Goal: Transaction & Acquisition: Purchase product/service

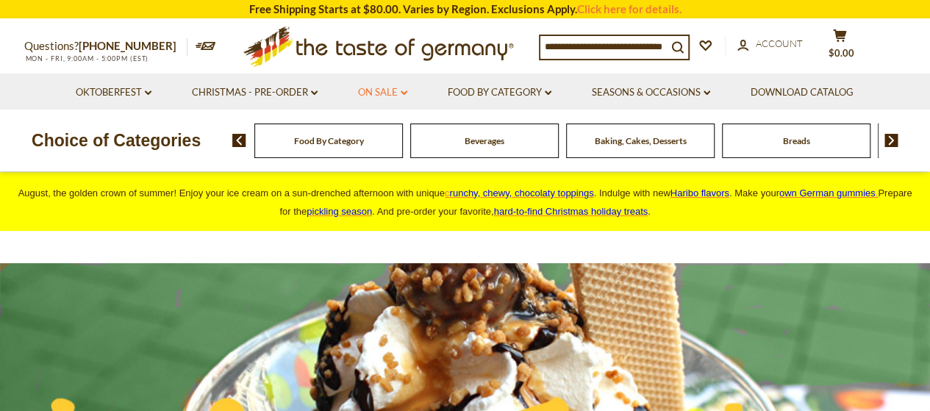
click at [382, 88] on link "On Sale dropdown_arrow" at bounding box center [382, 93] width 49 height 16
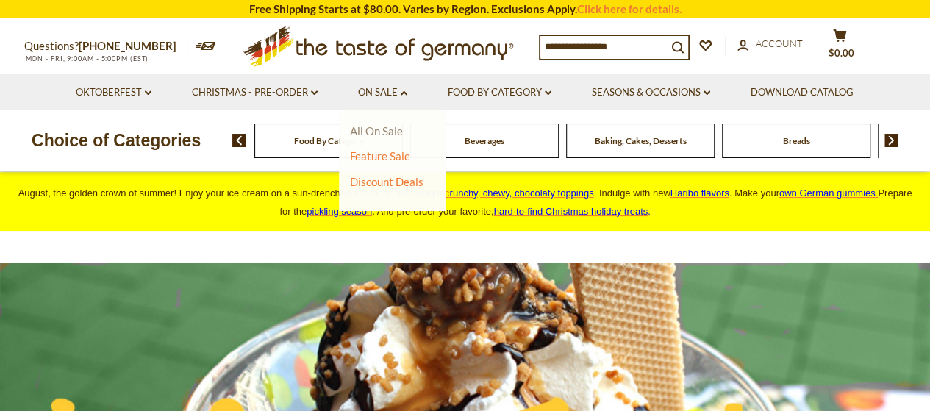
click at [390, 130] on link "All On Sale" at bounding box center [376, 130] width 53 height 13
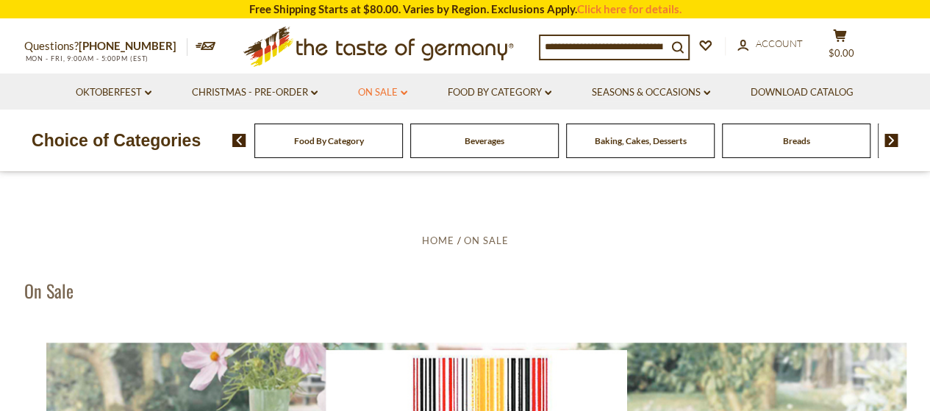
click at [378, 93] on link "On Sale dropdown_arrow" at bounding box center [382, 93] width 49 height 16
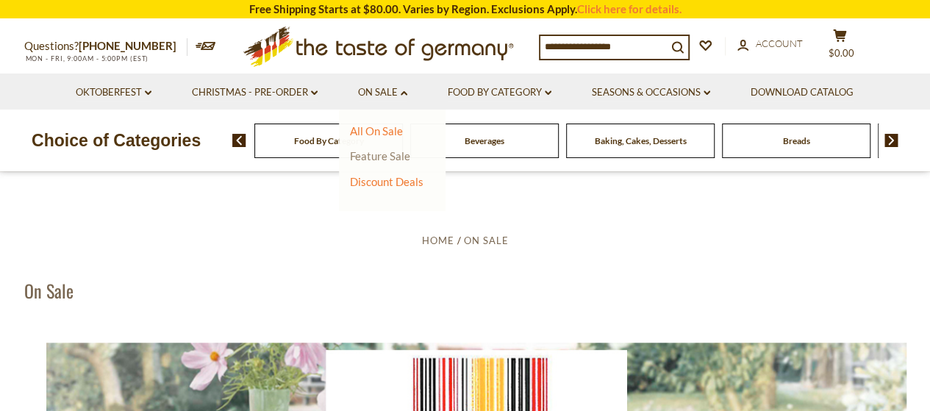
click at [387, 154] on link "Feature Sale" at bounding box center [380, 155] width 60 height 13
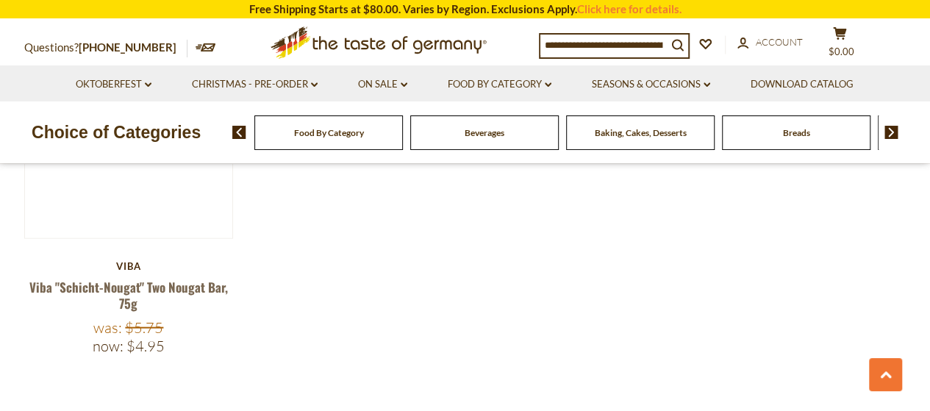
scroll to position [1544, 0]
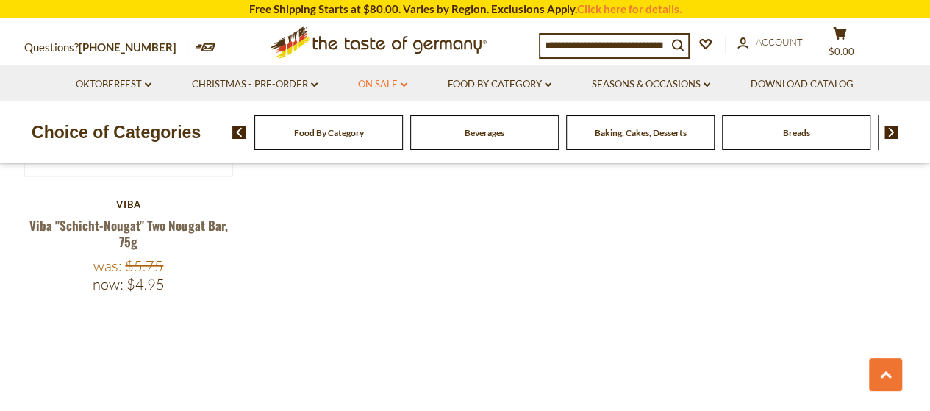
click at [368, 82] on link "On Sale dropdown_arrow" at bounding box center [382, 84] width 49 height 16
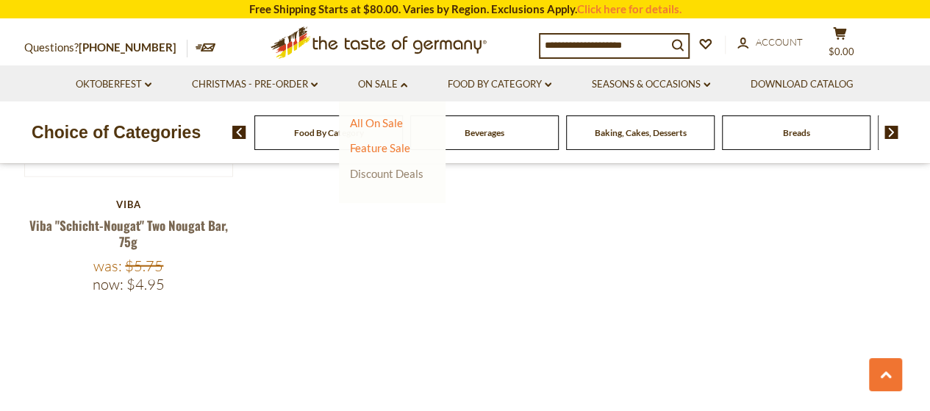
click at [376, 174] on link "Discount Deals" at bounding box center [387, 173] width 74 height 21
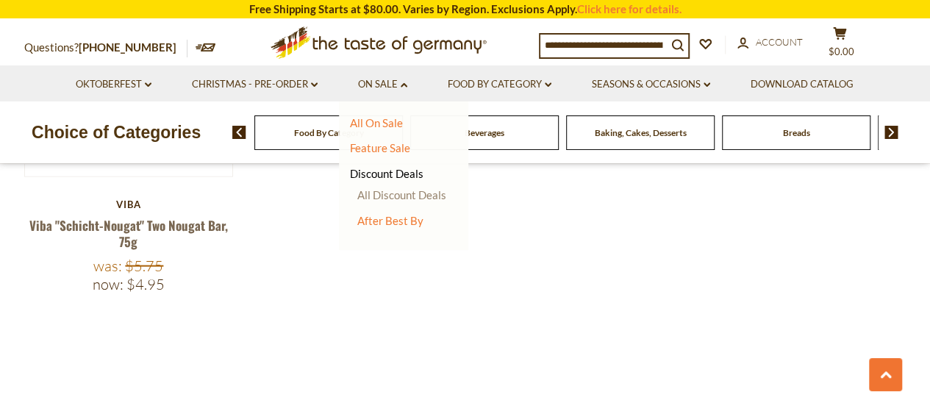
click at [396, 193] on link "All Discount Deals" at bounding box center [401, 194] width 89 height 13
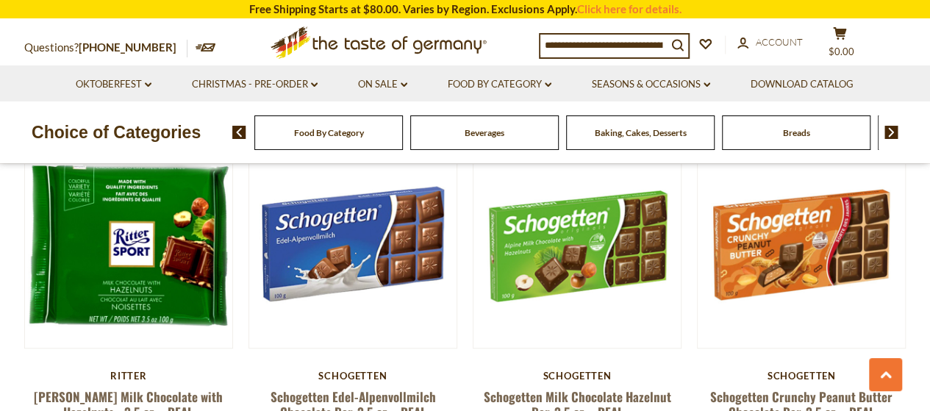
scroll to position [3308, 0]
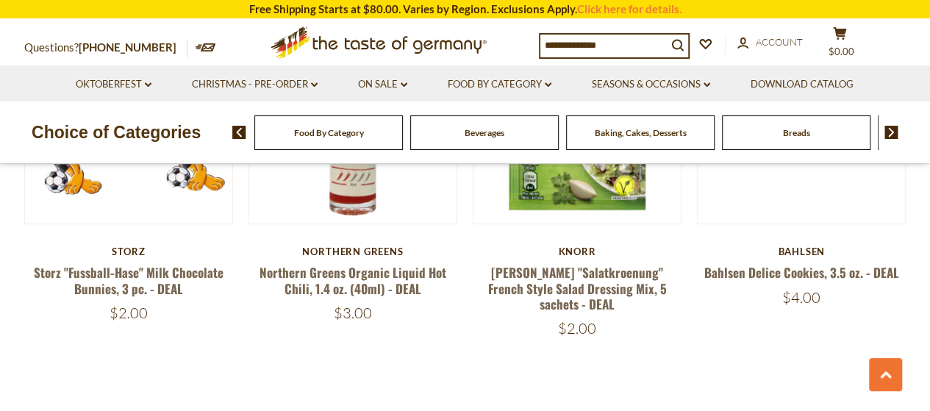
scroll to position [3429, 0]
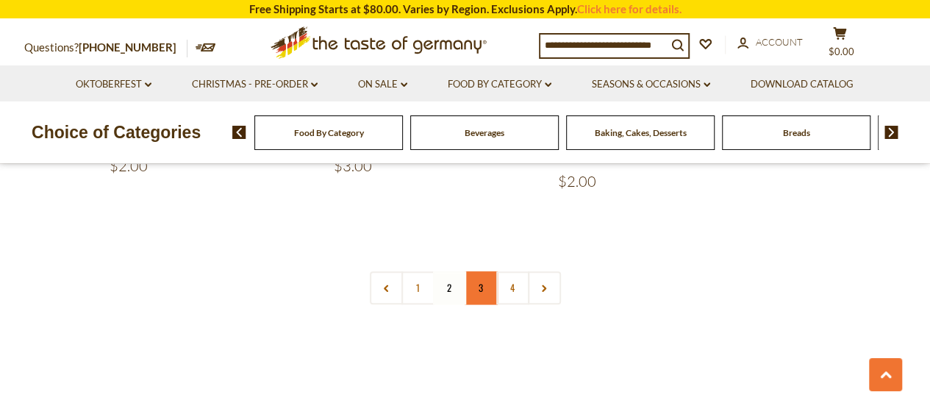
click at [479, 271] on link "3" at bounding box center [481, 287] width 33 height 33
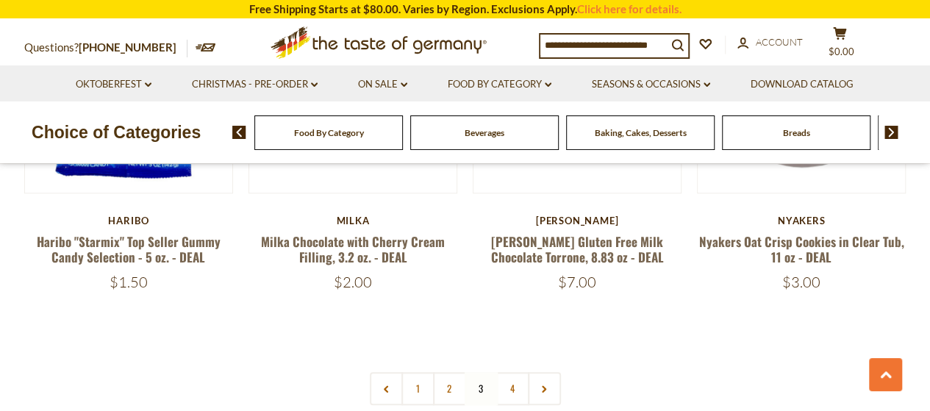
scroll to position [3503, 0]
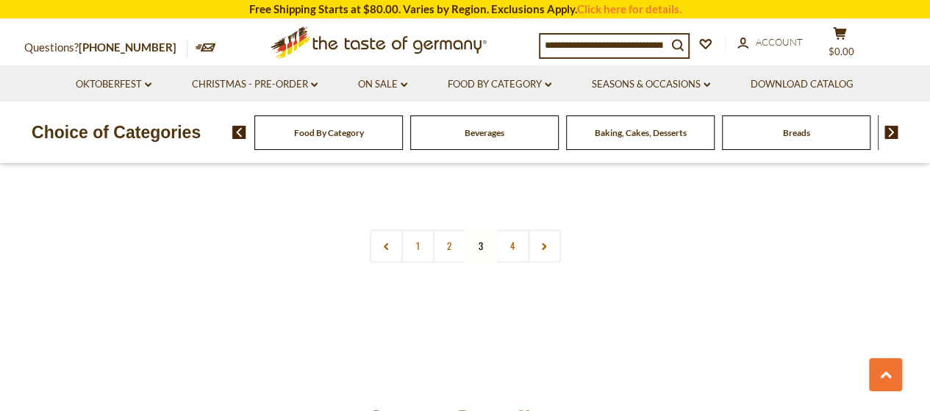
click at [510, 229] on link "4" at bounding box center [512, 245] width 33 height 33
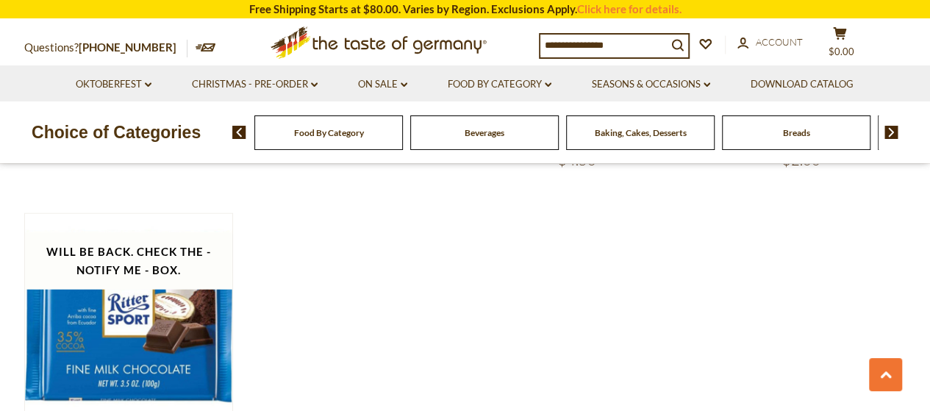
scroll to position [1812, 0]
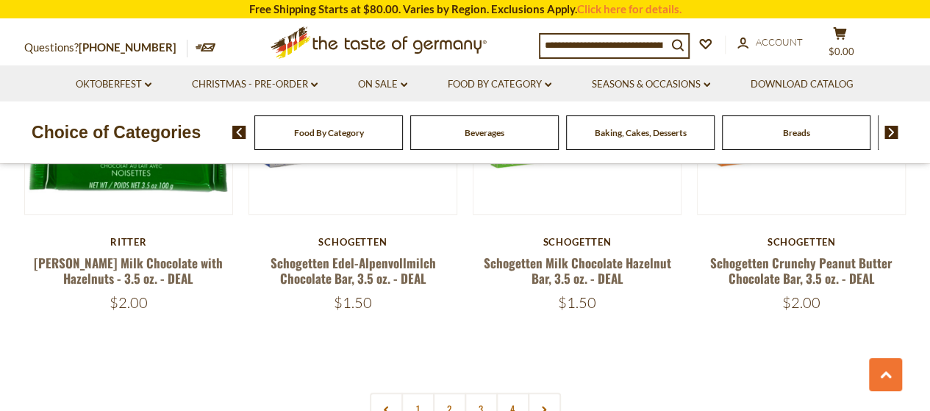
scroll to position [3414, 0]
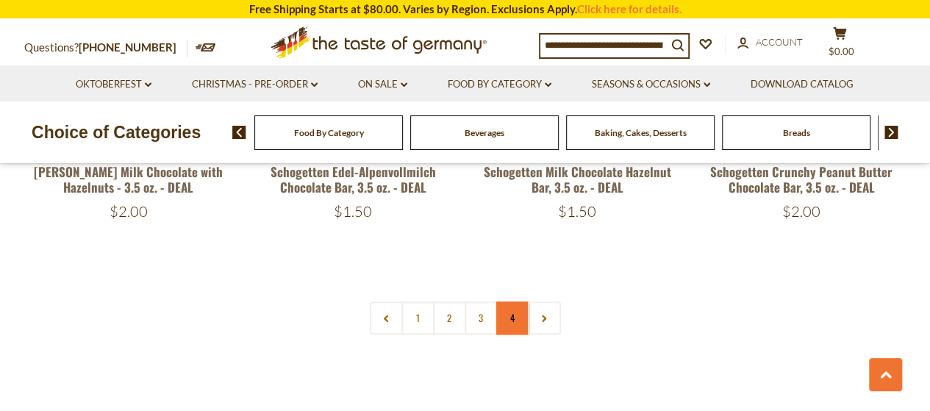
click at [512, 301] on link "4" at bounding box center [512, 317] width 33 height 33
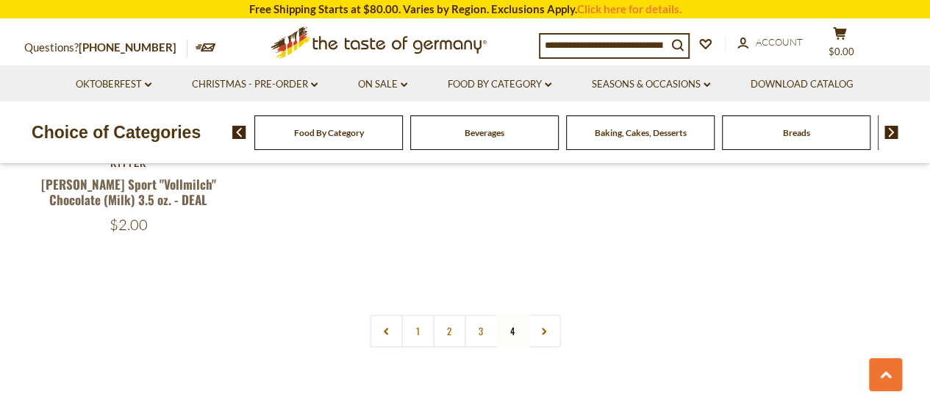
scroll to position [1985, 0]
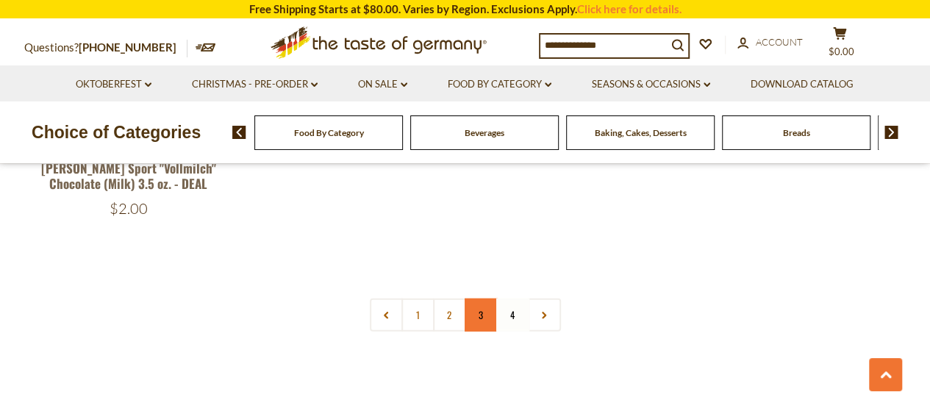
click at [480, 318] on link "3" at bounding box center [481, 314] width 33 height 33
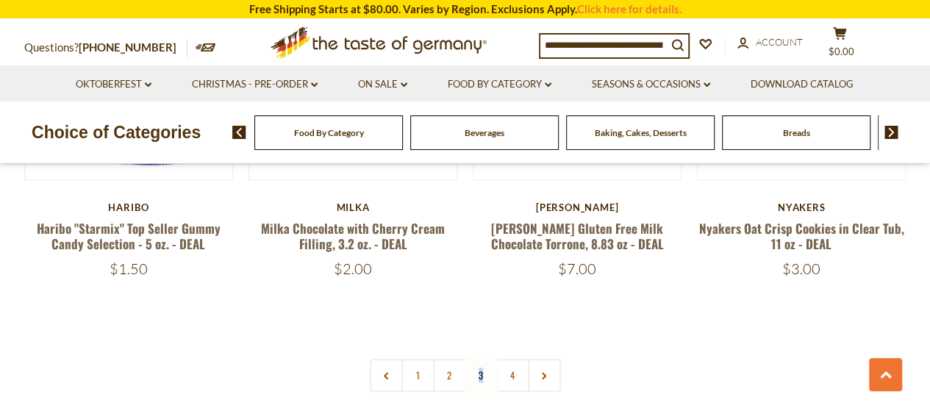
scroll to position [3456, 0]
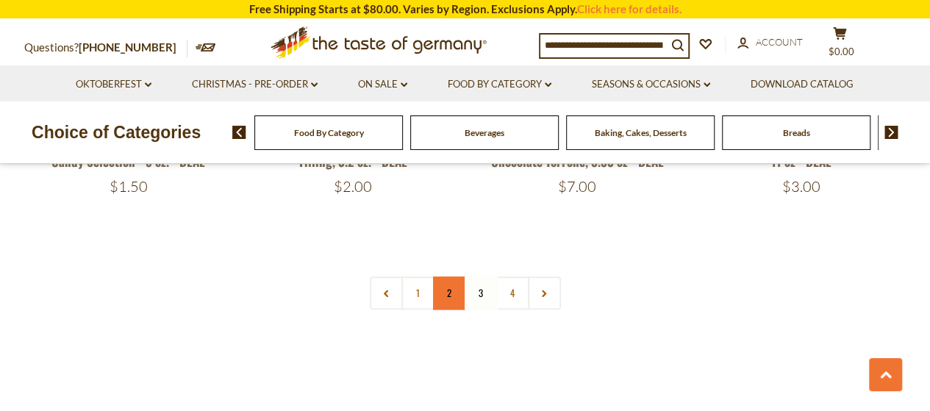
click at [446, 276] on link "2" at bounding box center [449, 292] width 33 height 33
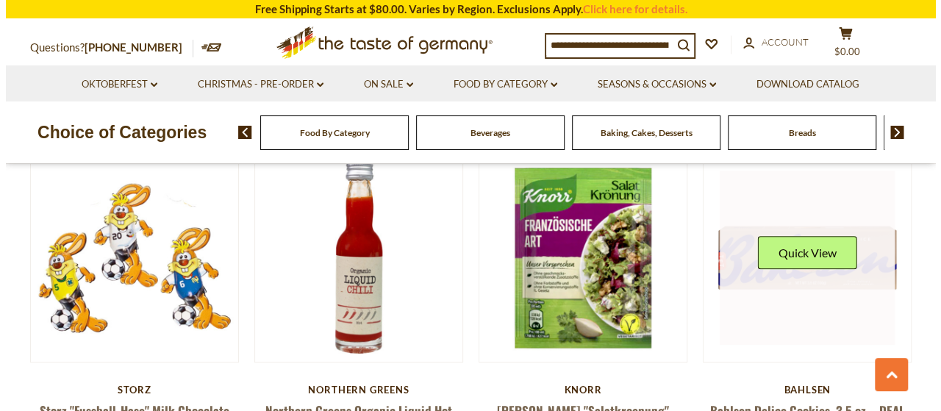
scroll to position [3135, 0]
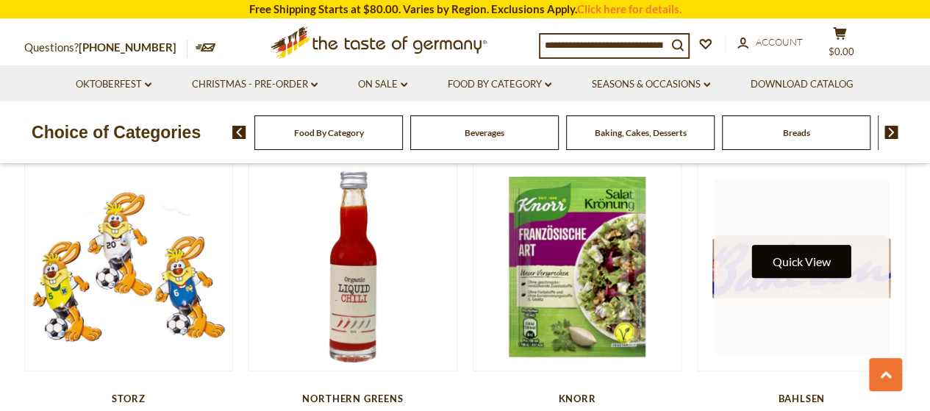
click at [784, 245] on button "Quick View" at bounding box center [801, 261] width 99 height 33
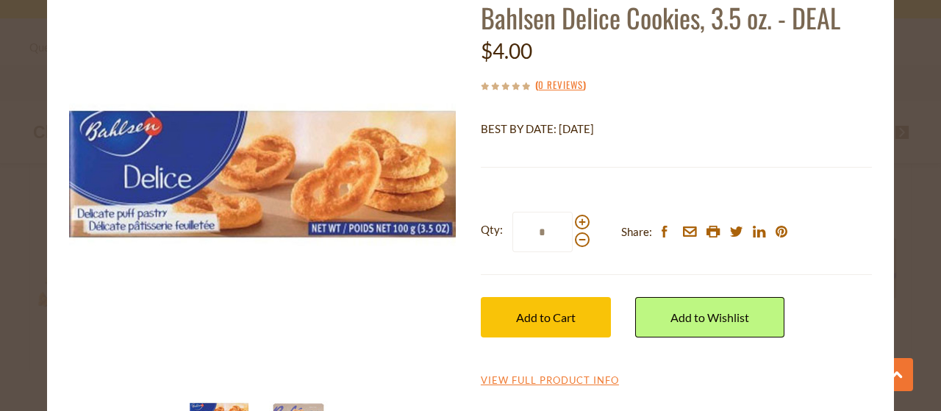
scroll to position [154, 0]
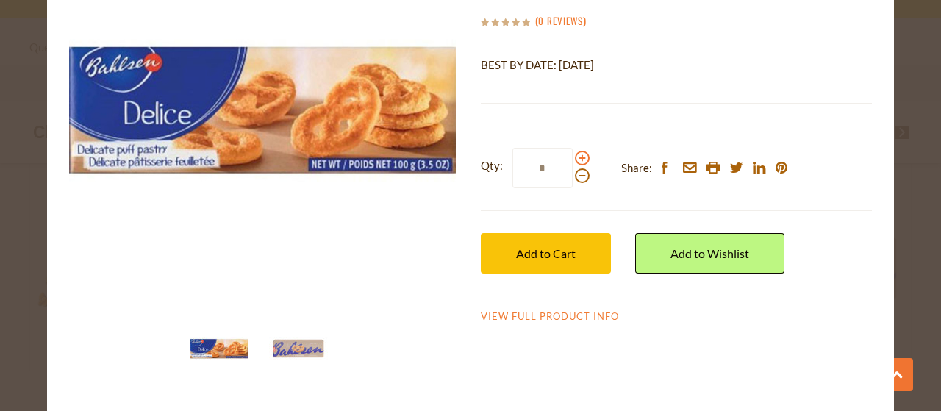
click at [576, 158] on span at bounding box center [582, 158] width 15 height 15
click at [573, 158] on input "*" at bounding box center [542, 168] width 60 height 40
click at [576, 158] on span at bounding box center [582, 158] width 15 height 15
click at [573, 158] on input "*" at bounding box center [542, 168] width 60 height 40
click at [576, 158] on span at bounding box center [582, 158] width 15 height 15
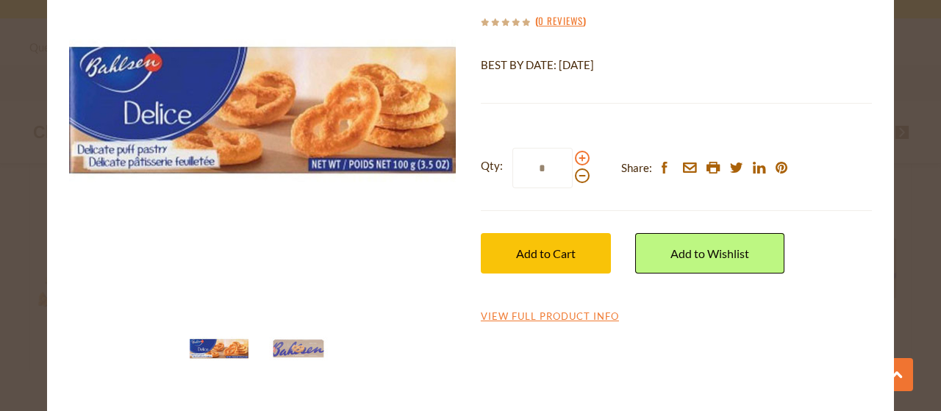
click at [573, 158] on input "*" at bounding box center [542, 168] width 60 height 40
click at [576, 158] on span at bounding box center [582, 158] width 15 height 15
click at [573, 158] on input "*" at bounding box center [542, 168] width 60 height 40
click at [575, 179] on span at bounding box center [582, 175] width 15 height 15
click at [573, 179] on input "*" at bounding box center [542, 168] width 60 height 40
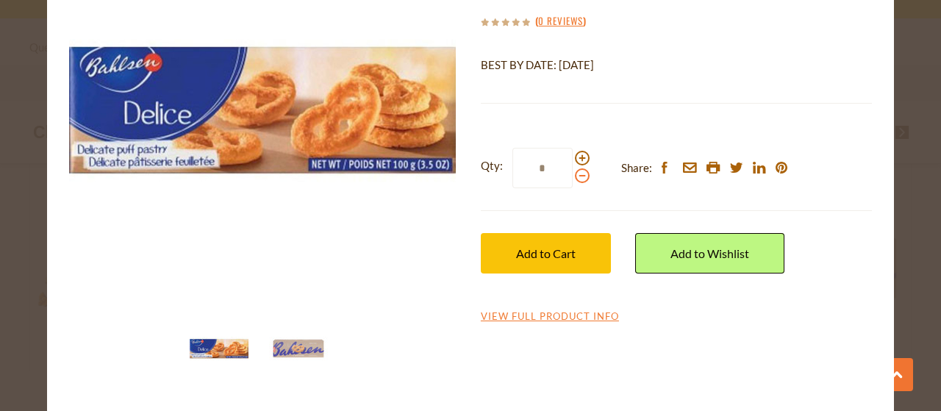
click at [575, 177] on span at bounding box center [582, 175] width 15 height 15
click at [573, 177] on input "*" at bounding box center [542, 168] width 60 height 40
click at [575, 177] on span at bounding box center [582, 175] width 15 height 15
click at [573, 177] on input "*" at bounding box center [542, 168] width 60 height 40
click at [575, 177] on span at bounding box center [582, 175] width 15 height 15
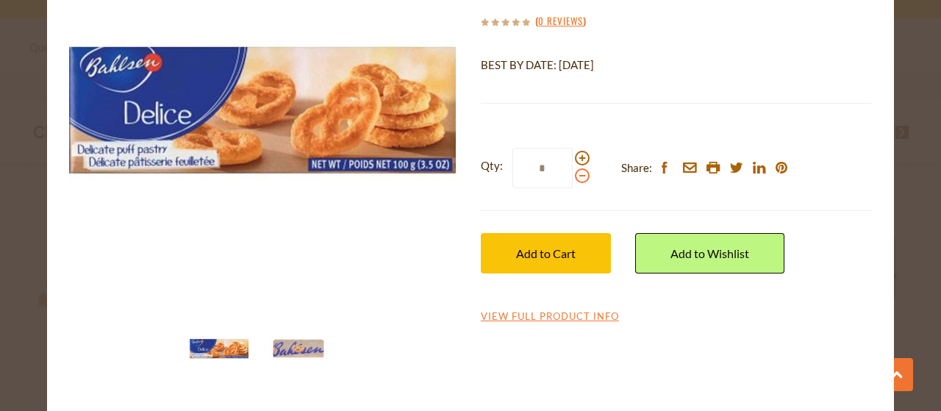
click at [573, 177] on input "*" at bounding box center [542, 168] width 60 height 40
click at [576, 177] on span at bounding box center [582, 175] width 15 height 15
click at [573, 177] on input "*" at bounding box center [542, 168] width 60 height 40
type input "*"
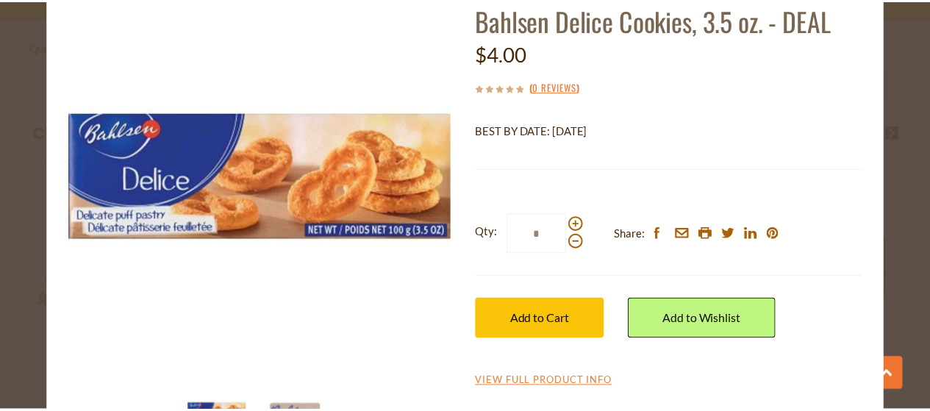
scroll to position [7, 0]
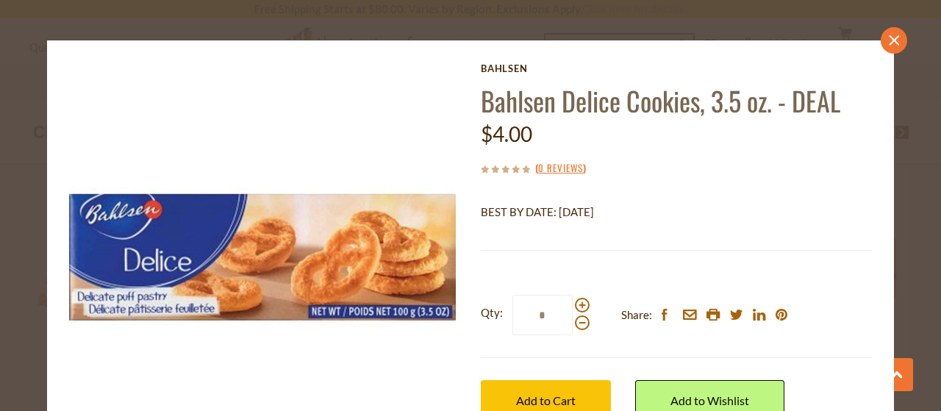
click at [889, 40] on icon "close" at bounding box center [894, 40] width 11 height 11
